Goal: Navigation & Orientation: Find specific page/section

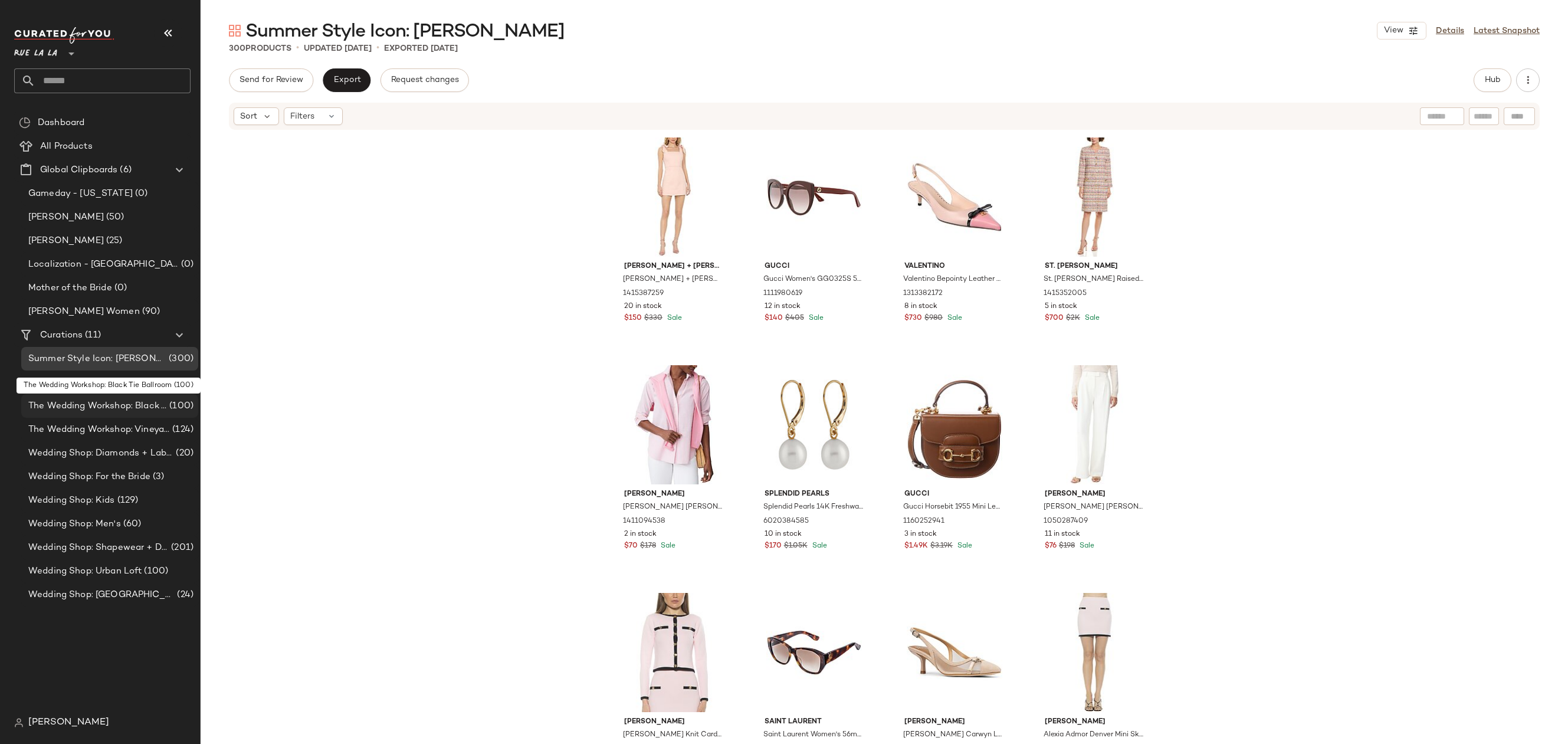
click at [114, 409] on span "The Wedding Workshop: Black Tie Ballroom" at bounding box center [98, 406] width 139 height 14
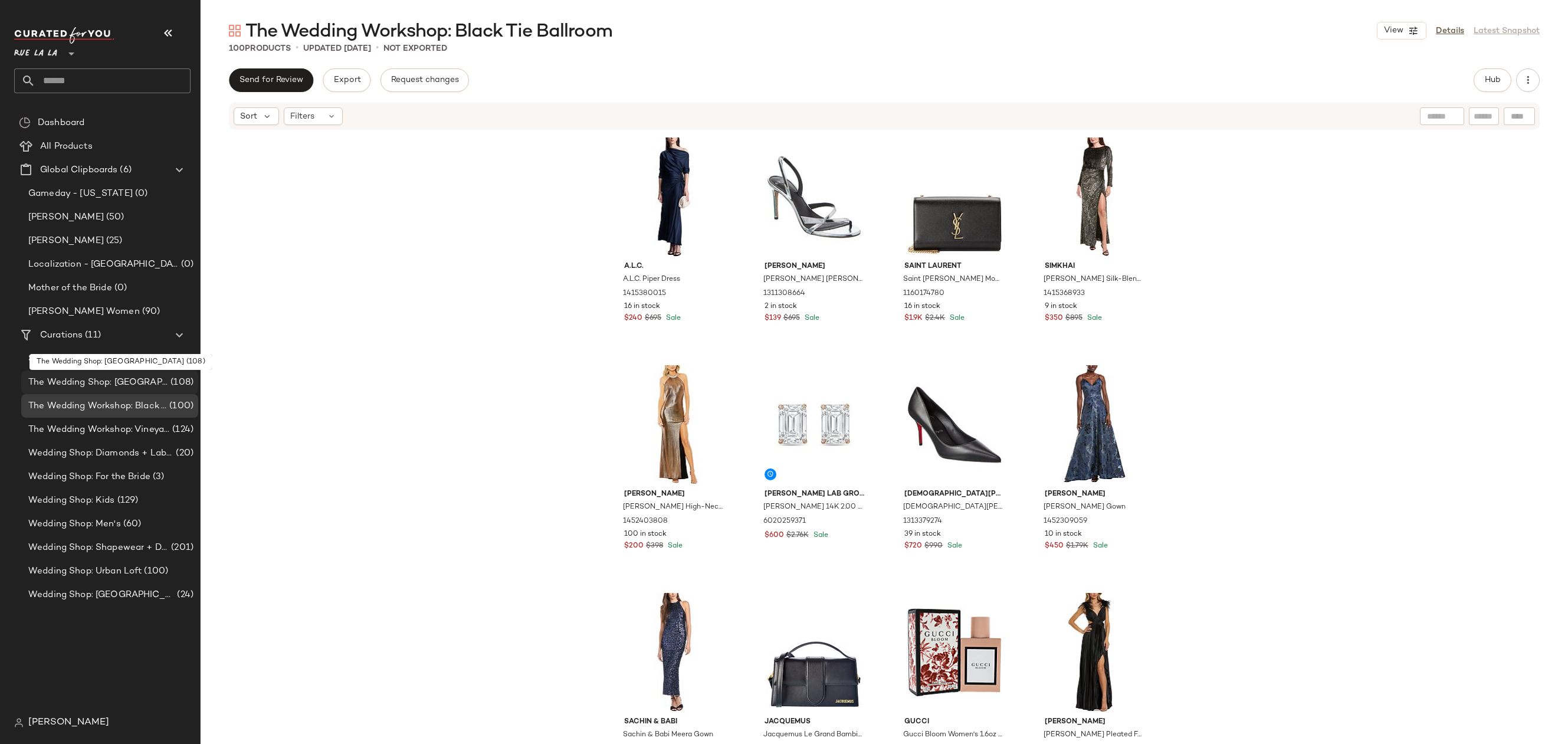
click at [118, 383] on span "The Wedding Shop: [GEOGRAPHIC_DATA]" at bounding box center [98, 382] width 140 height 14
